Goal: Information Seeking & Learning: Learn about a topic

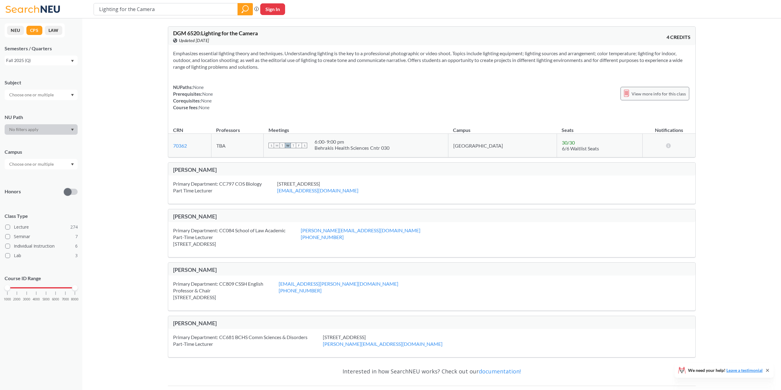
click at [637, 96] on span "View more info for this class" at bounding box center [658, 94] width 54 height 8
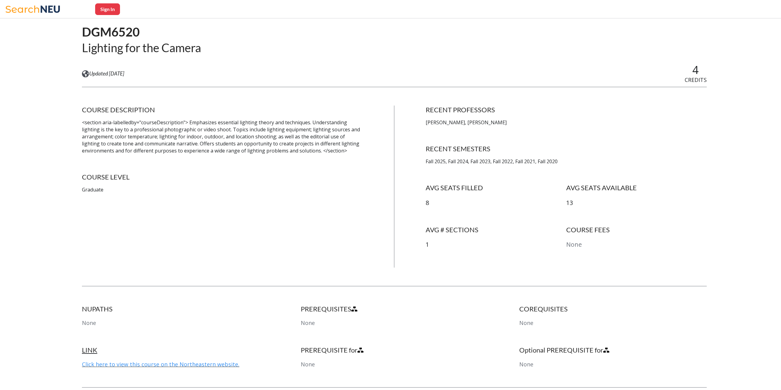
scroll to position [210, 0]
